Goal: Task Accomplishment & Management: Manage account settings

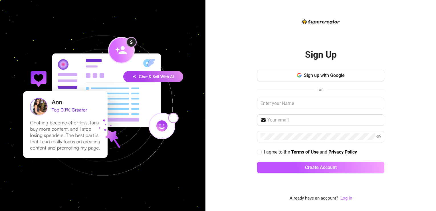
click at [345, 201] on link "Log In" at bounding box center [346, 198] width 12 height 7
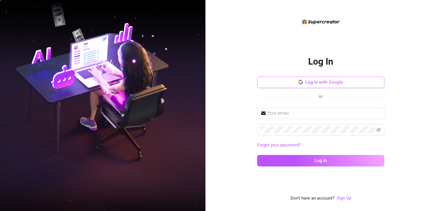
click at [336, 83] on span "Log in with Google" at bounding box center [324, 81] width 38 height 5
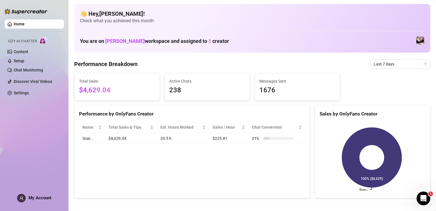
click at [41, 193] on div "My Account" at bounding box center [34, 197] width 34 height 9
click at [167, 178] on div "Performance by OnlyFans Creator Name Total Sales & Tips Est. Hours Worked Sales…" at bounding box center [192, 151] width 236 height 93
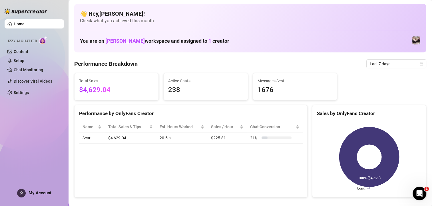
click at [416, 40] on img at bounding box center [416, 41] width 8 height 8
click at [338, 34] on div "👋 Hey, [PERSON_NAME] ! Check what you achieved this month You are on [PERSON_NA…" at bounding box center [250, 28] width 352 height 49
